Goal: Transaction & Acquisition: Purchase product/service

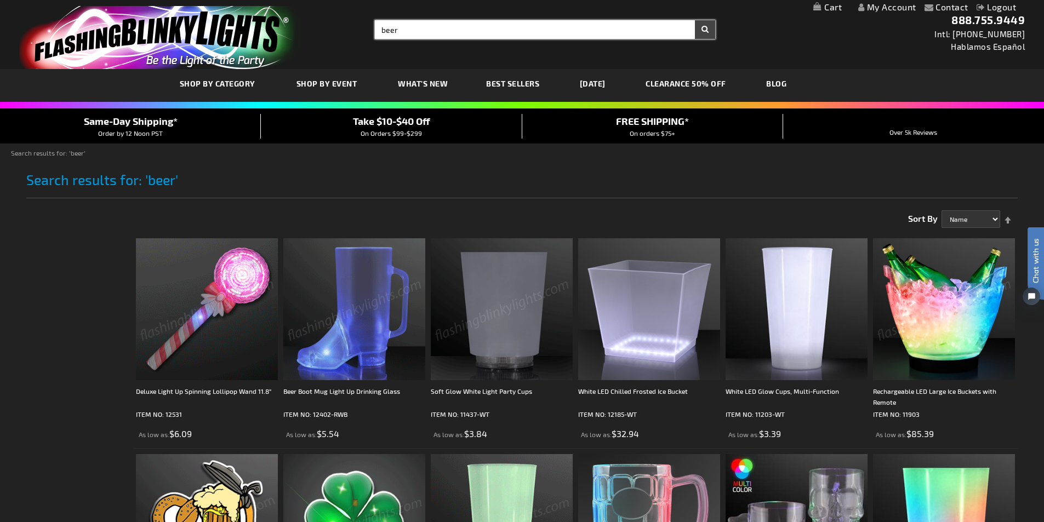
drag, startPoint x: 465, startPoint y: 27, endPoint x: 295, endPoint y: 24, distance: 169.4
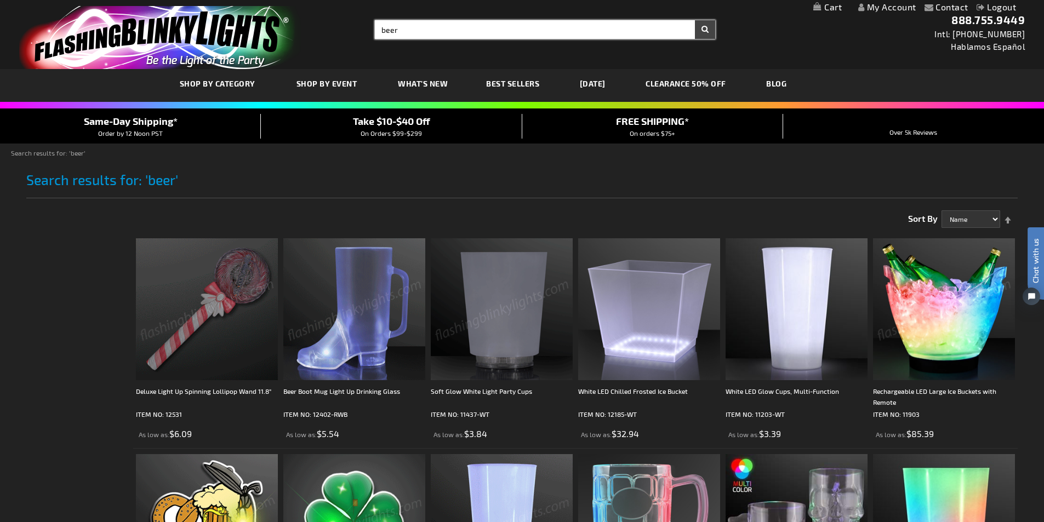
click at [295, 24] on div "Toggle Nav Search Search beer × Search 888.755.9449 Intl: 818-753-8303 Hablamos…" at bounding box center [522, 34] width 1044 height 69
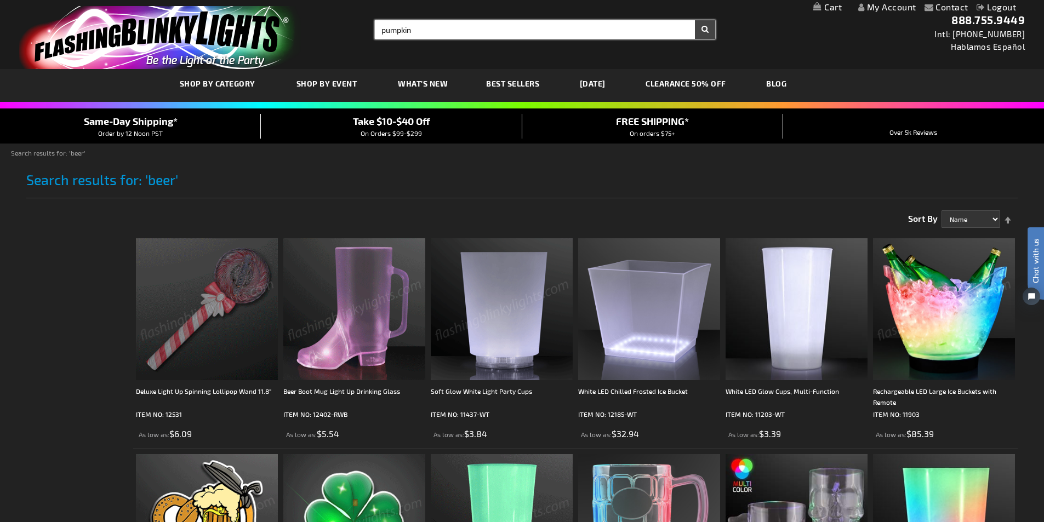
type input "pumpkin"
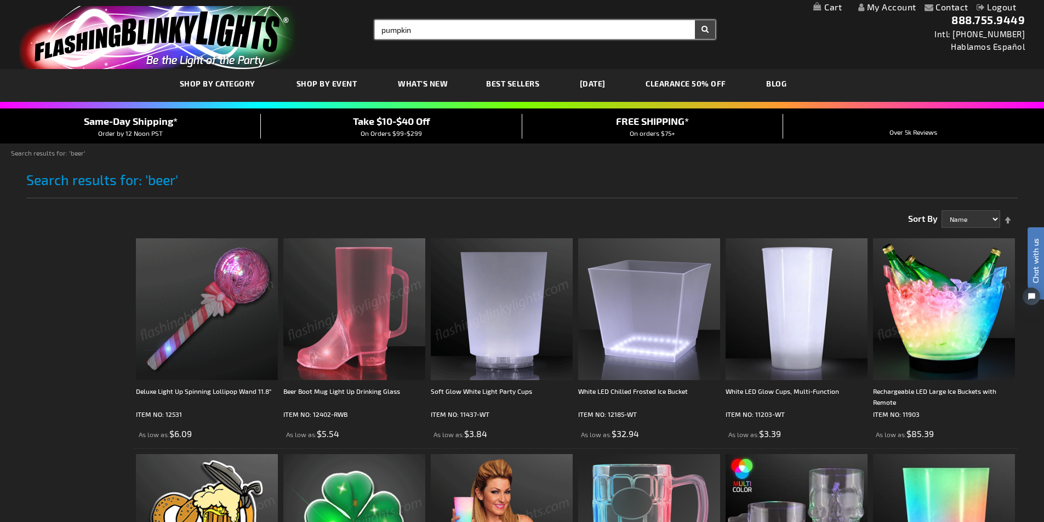
click at [695, 20] on button "Search" at bounding box center [705, 29] width 20 height 19
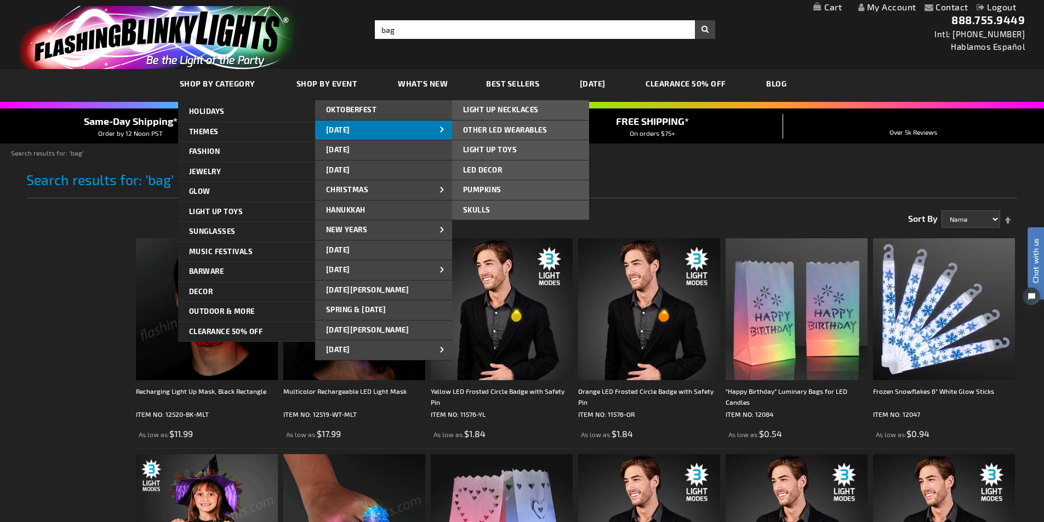
click at [349, 132] on span "[DATE]" at bounding box center [338, 129] width 24 height 9
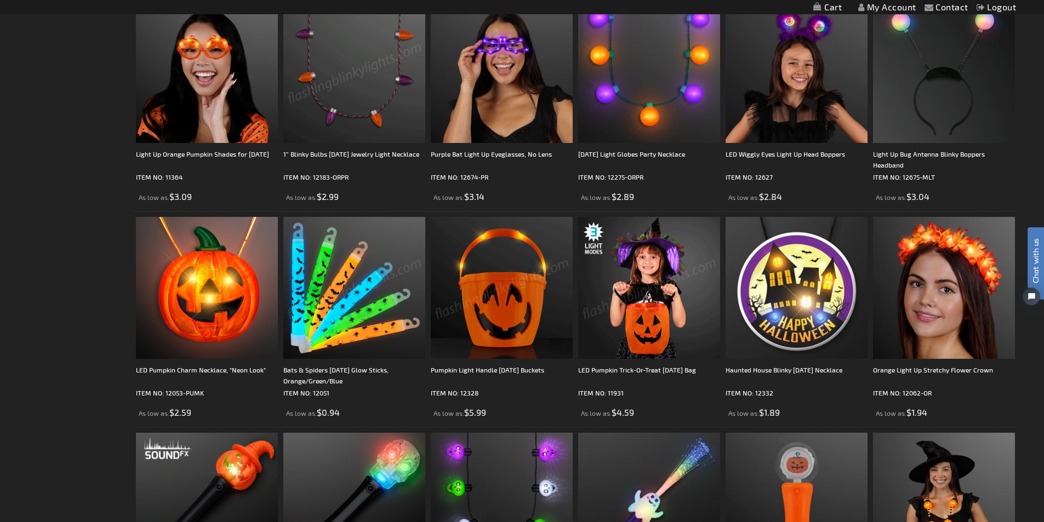
click at [661, 310] on img at bounding box center [649, 288] width 142 height 142
